Goal: Information Seeking & Learning: Learn about a topic

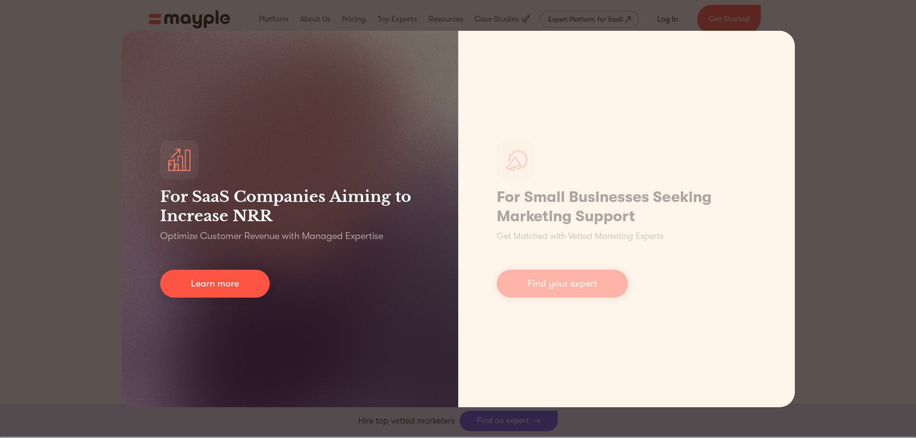
scroll to position [481, 0]
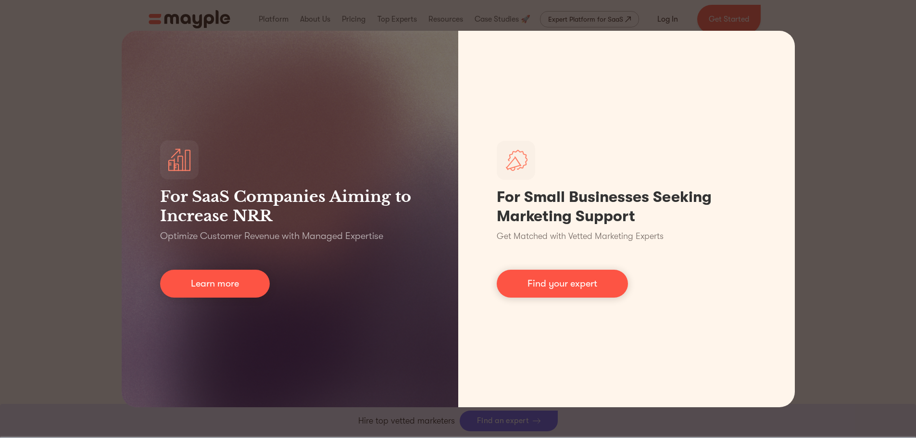
click at [96, 201] on div "For SaaS Companies Aiming to Increase NRR Optimize Customer Revenue with Manage…" at bounding box center [458, 219] width 916 height 438
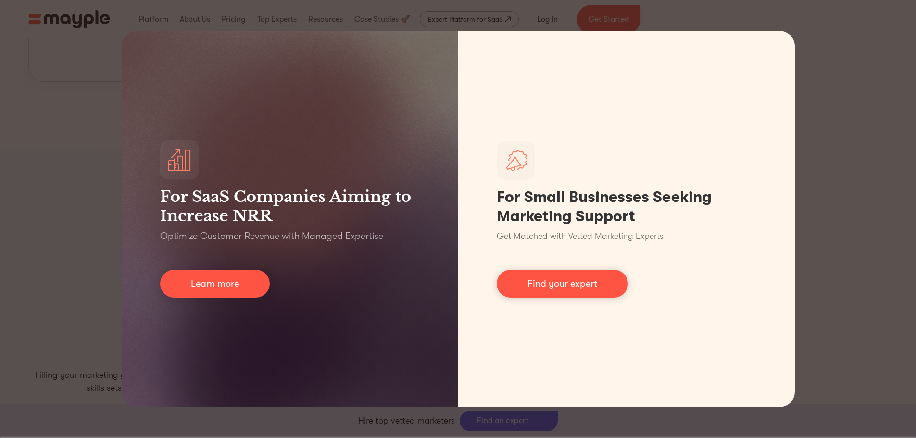
scroll to position [1388, 0]
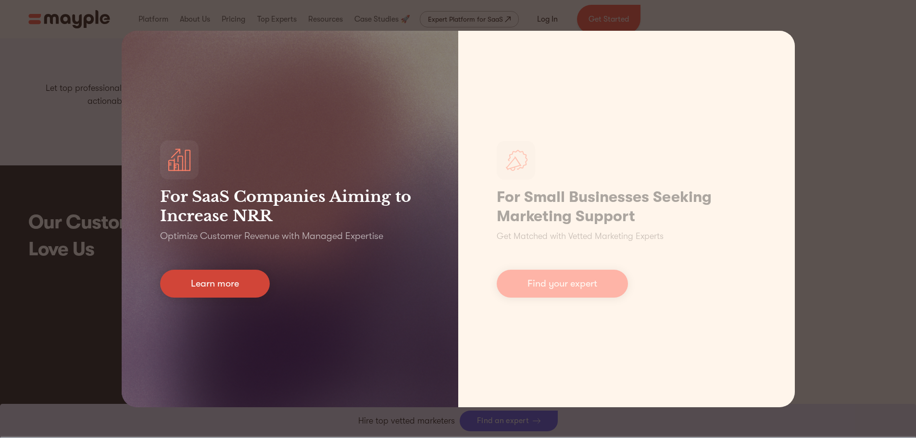
click at [219, 282] on link "Learn more" at bounding box center [215, 284] width 110 height 28
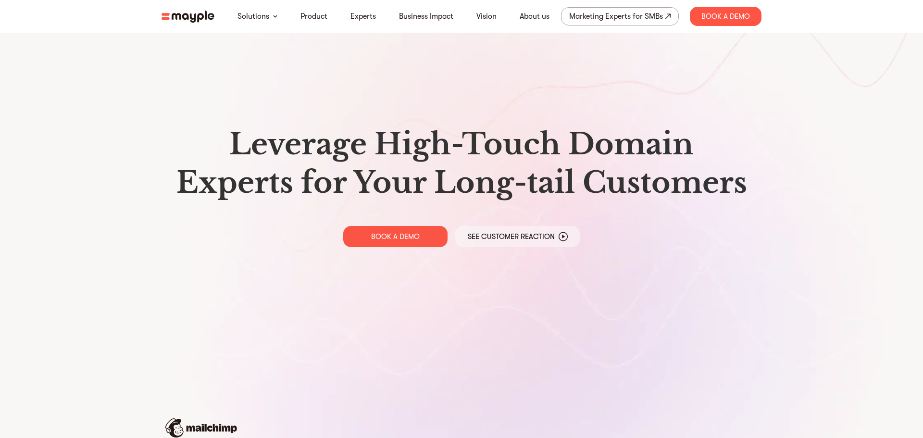
click at [441, 190] on h1 "Leverage High-Touch Domain Experts for Your Long-tail Customers" at bounding box center [461, 163] width 585 height 77
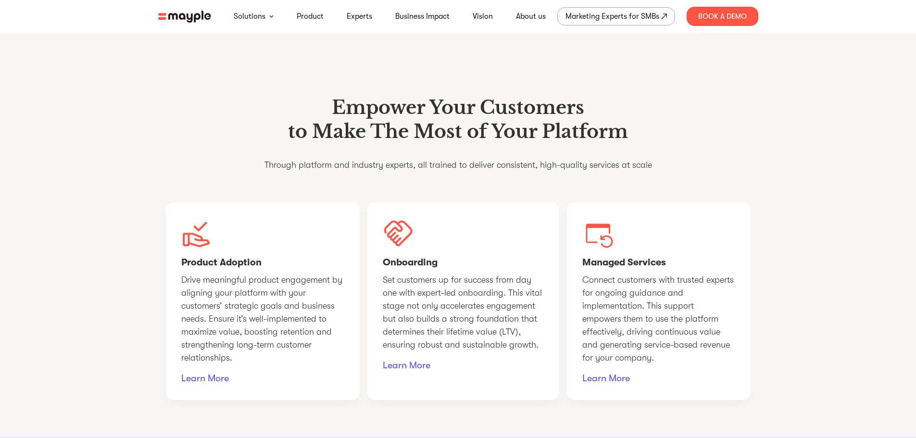
scroll to position [817, 0]
